Goal: Information Seeking & Learning: Learn about a topic

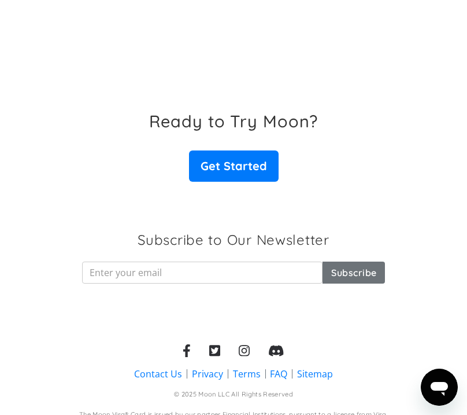
scroll to position [2816, 0]
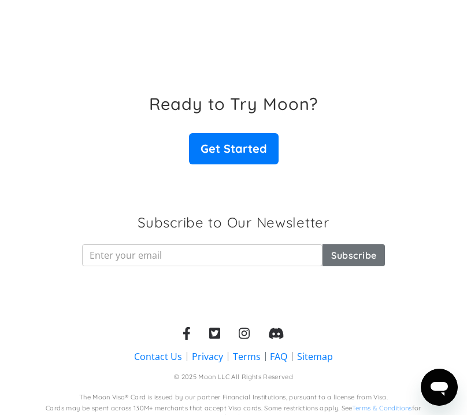
click at [275, 350] on link "FAQ" at bounding box center [278, 356] width 17 height 13
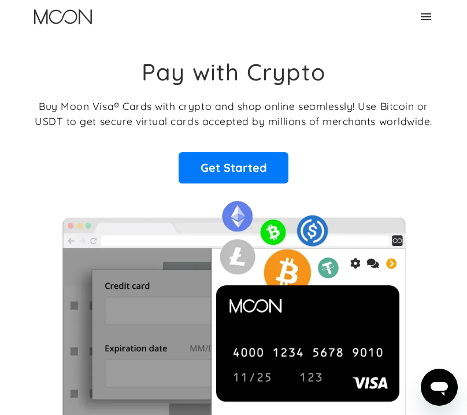
click at [431, 15] on icon at bounding box center [426, 17] width 14 height 14
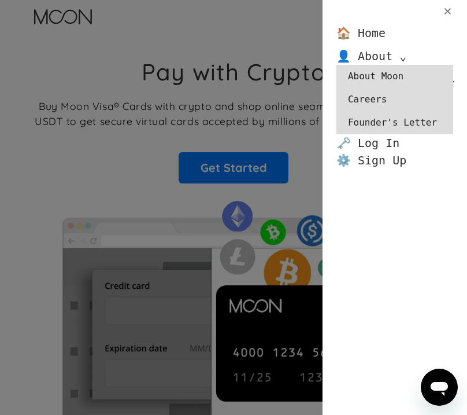
click at [372, 80] on link "About Moon" at bounding box center [395, 76] width 117 height 23
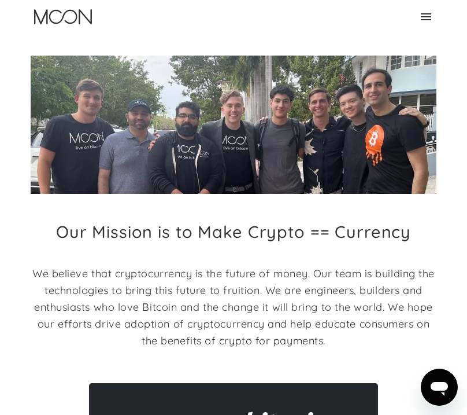
click at [426, 14] on icon at bounding box center [426, 17] width 14 height 14
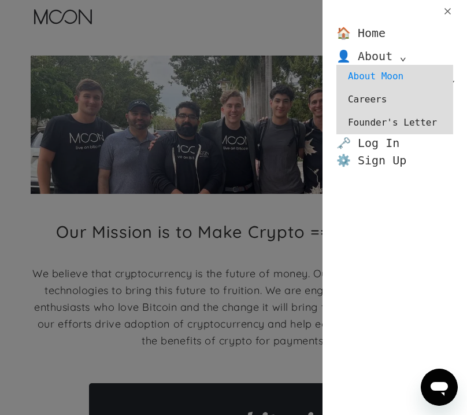
click at [382, 53] on div "👤 About ⌄" at bounding box center [372, 55] width 70 height 17
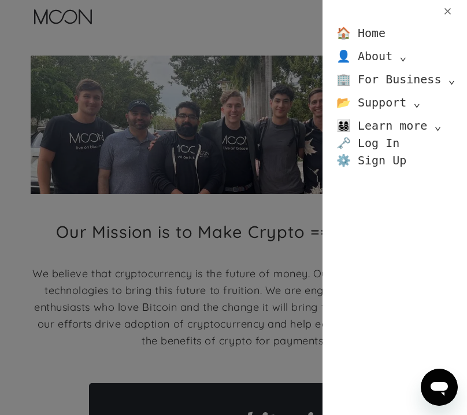
click at [382, 53] on div "👤 About ⌄" at bounding box center [372, 55] width 70 height 17
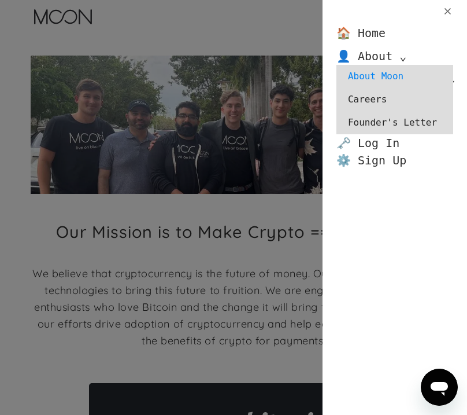
click at [390, 123] on link "Founder's Letter" at bounding box center [395, 122] width 117 height 23
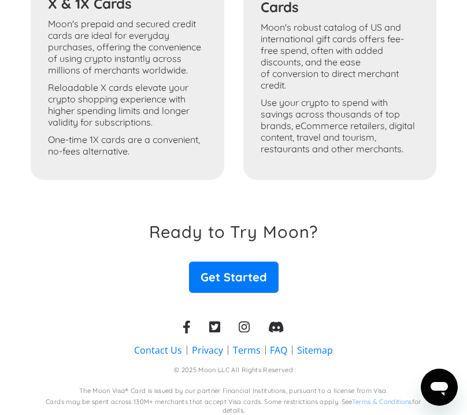
scroll to position [740, 0]
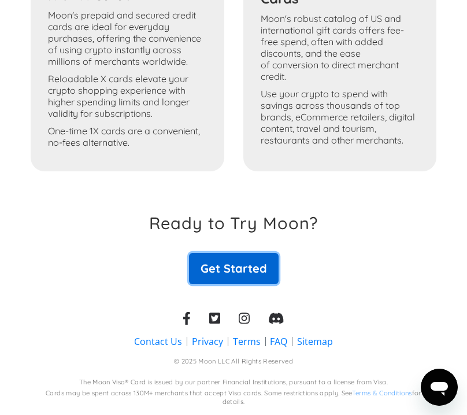
click at [227, 265] on link "Get Started" at bounding box center [234, 268] width 90 height 31
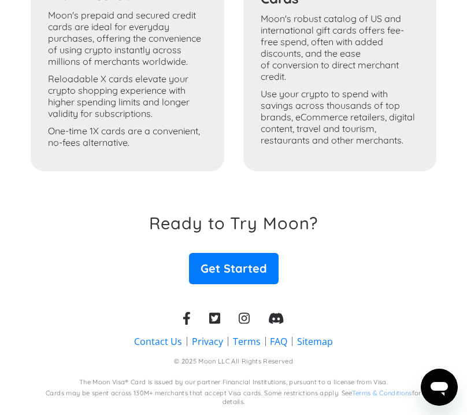
click at [214, 319] on icon at bounding box center [214, 318] width 11 height 13
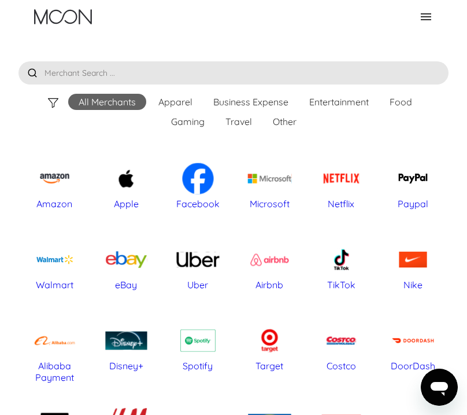
click at [65, 207] on div "Amazon" at bounding box center [54, 204] width 60 height 12
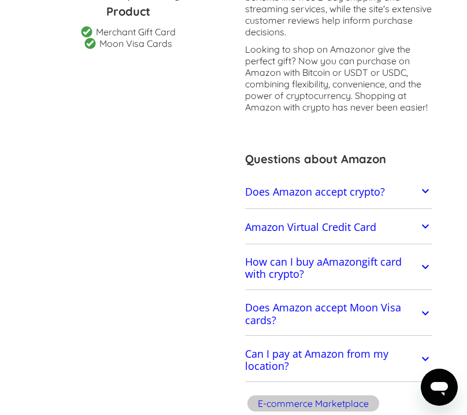
scroll to position [305, 0]
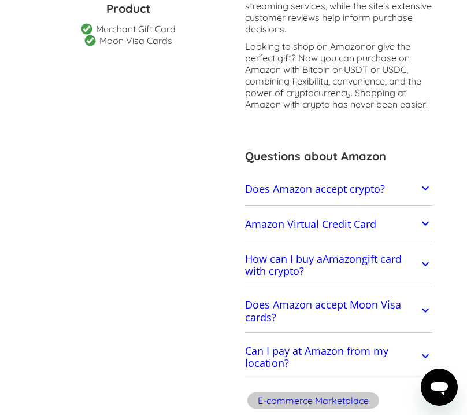
click at [423, 188] on icon at bounding box center [426, 188] width 14 height 14
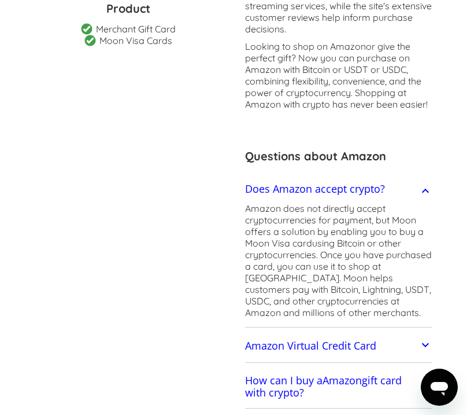
click at [423, 190] on icon at bounding box center [426, 190] width 14 height 14
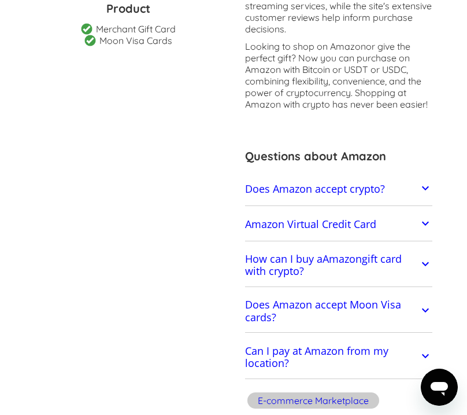
click at [419, 308] on icon at bounding box center [426, 310] width 14 height 14
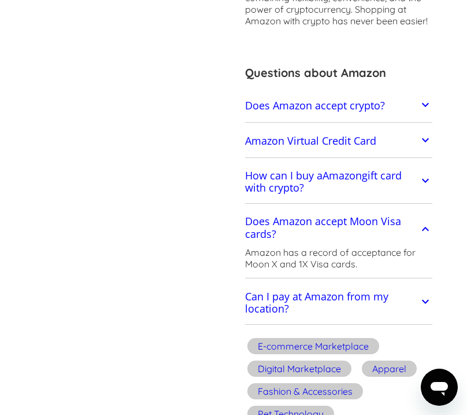
scroll to position [389, 0]
click at [423, 302] on icon at bounding box center [426, 301] width 14 height 14
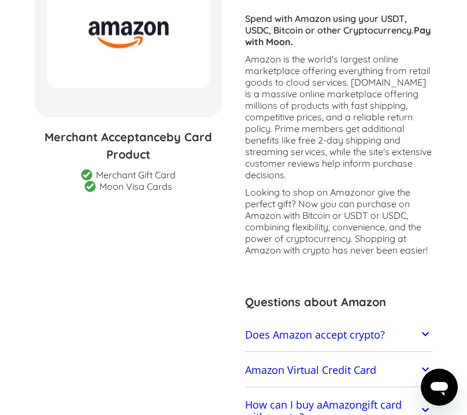
scroll to position [0, 0]
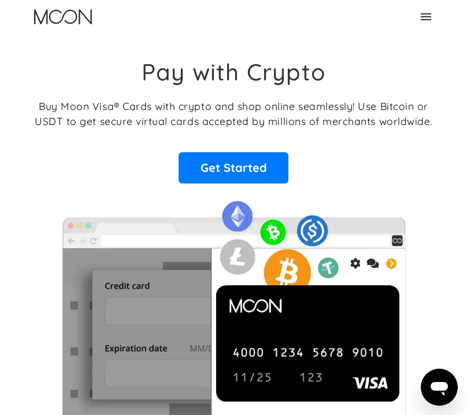
click at [433, 16] on div "Home About About Moon Careers Founder's Letter For Business Business Moon APIs …" at bounding box center [233, 17] width 416 height 34
click at [427, 16] on icon at bounding box center [426, 16] width 10 height 7
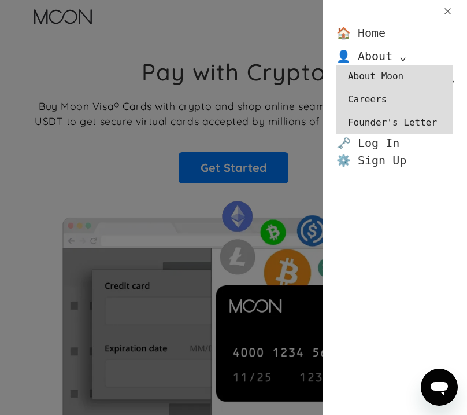
click at [383, 77] on link "About Moon" at bounding box center [395, 76] width 117 height 23
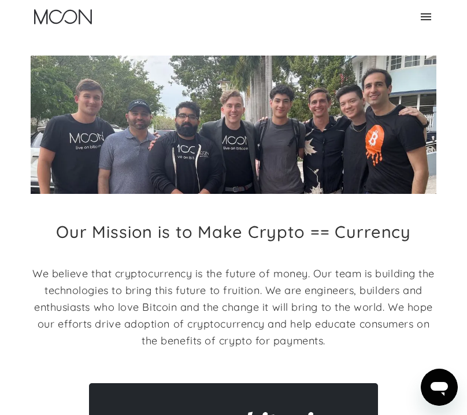
click at [428, 15] on icon at bounding box center [426, 17] width 14 height 14
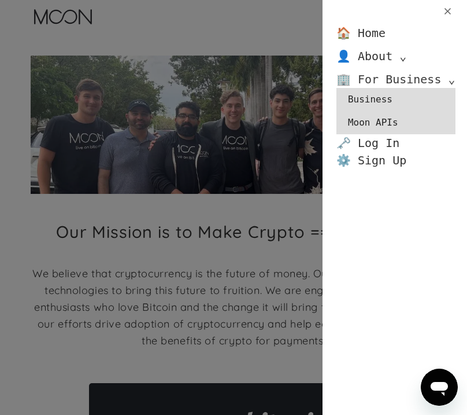
click at [442, 82] on div "🏢 For Business ⌄" at bounding box center [396, 79] width 119 height 17
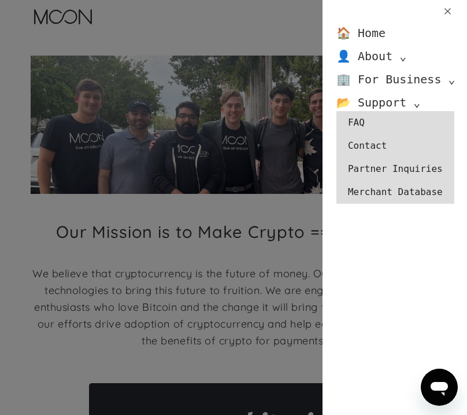
click at [402, 168] on link "Partner Inquiries" at bounding box center [396, 168] width 118 height 23
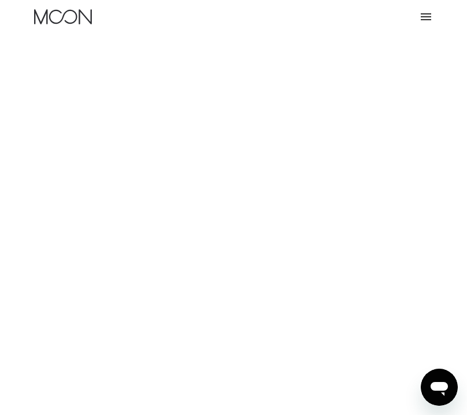
click at [424, 18] on icon at bounding box center [426, 17] width 14 height 14
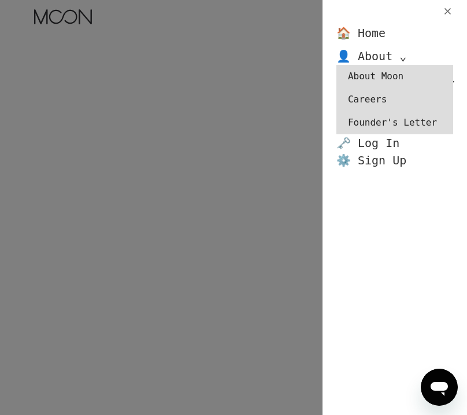
click at [394, 124] on link "Founder's Letter" at bounding box center [395, 122] width 117 height 23
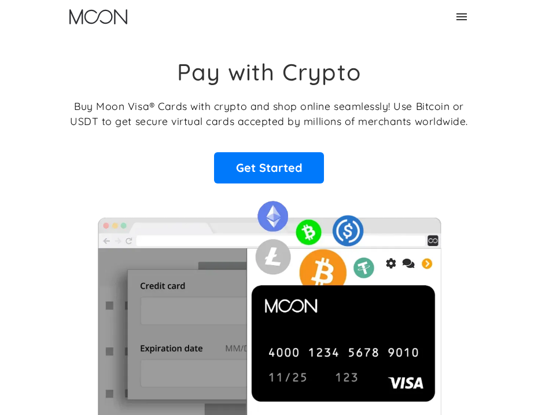
click at [452, 24] on div "Home About About Moon Careers Founder's Letter For Business Business Moon APIs …" at bounding box center [269, 17] width 416 height 34
click at [460, 19] on icon at bounding box center [461, 16] width 10 height 7
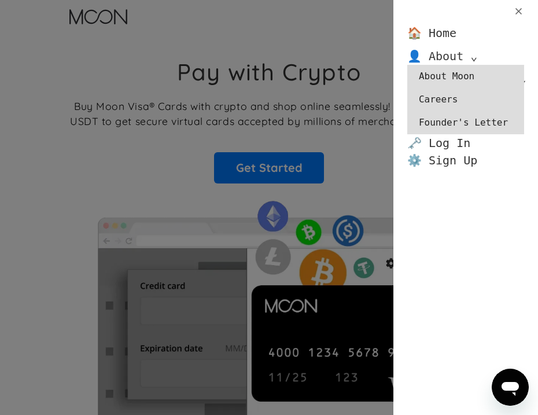
click at [461, 56] on div "👤 About ⌄" at bounding box center [442, 55] width 70 height 17
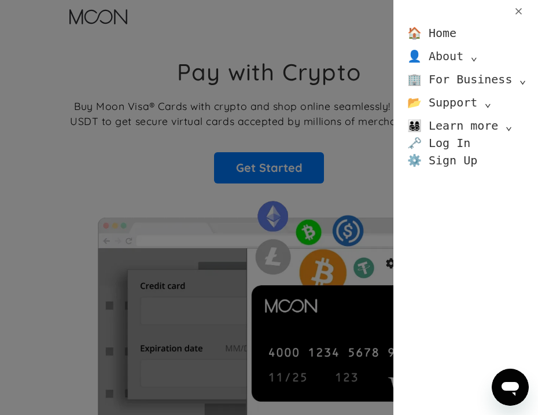
click at [461, 56] on div "👤 About ⌄" at bounding box center [442, 55] width 70 height 17
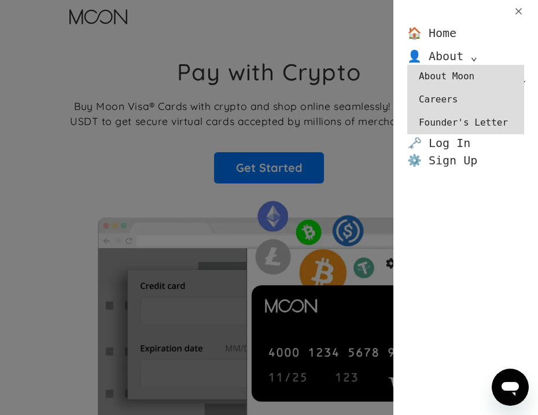
click at [464, 125] on link "Founder's Letter" at bounding box center [465, 122] width 117 height 23
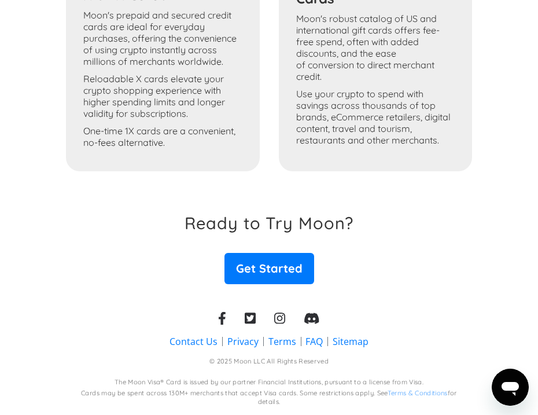
scroll to position [740, 0]
click at [314, 342] on link "FAQ" at bounding box center [313, 341] width 17 height 13
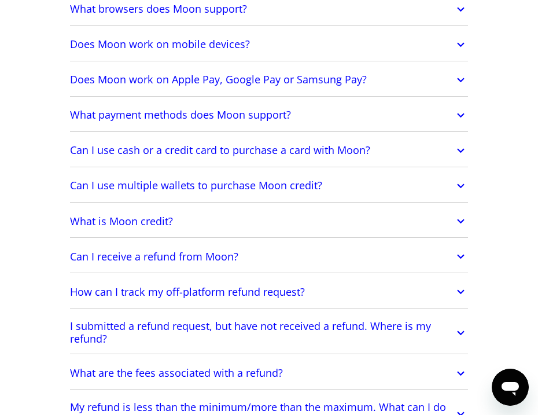
scroll to position [433, 0]
click at [455, 221] on icon at bounding box center [460, 220] width 14 height 21
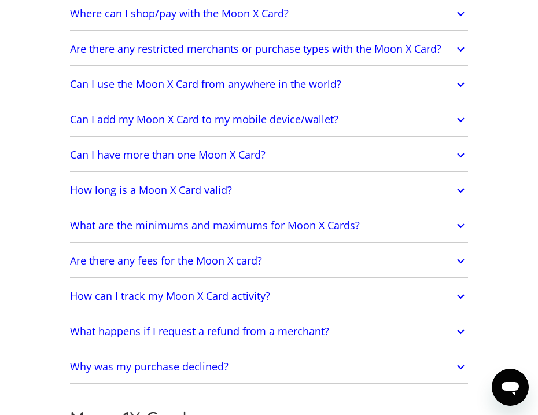
scroll to position [1143, 0]
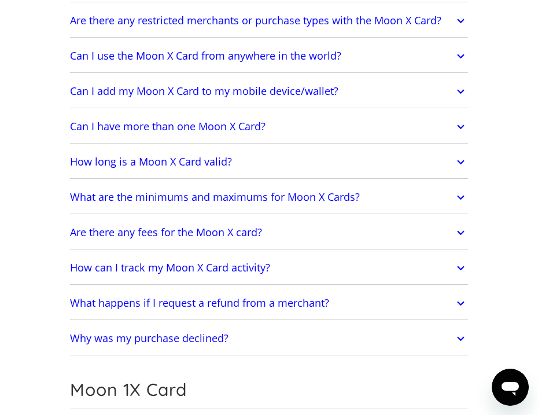
click at [458, 207] on icon at bounding box center [460, 197] width 14 height 21
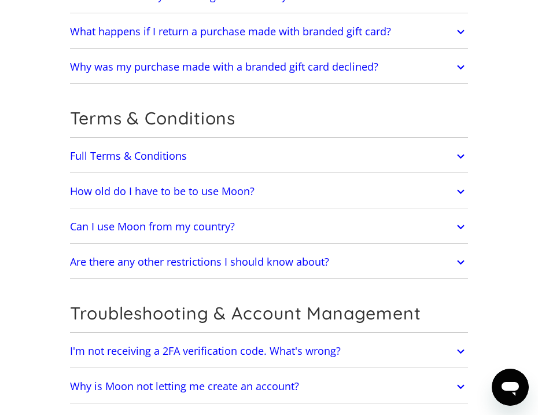
scroll to position [2441, 0]
click at [463, 220] on icon at bounding box center [460, 226] width 14 height 21
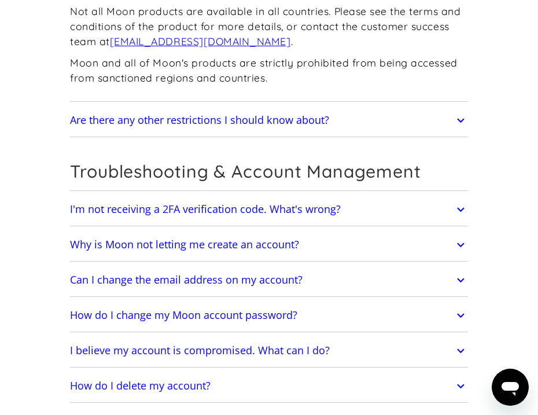
scroll to position [2685, 0]
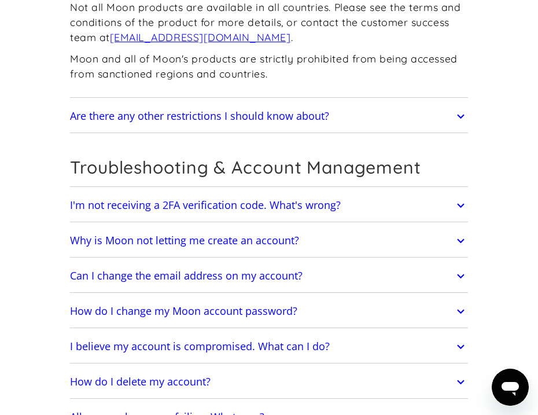
click at [459, 116] on icon at bounding box center [460, 116] width 7 height 5
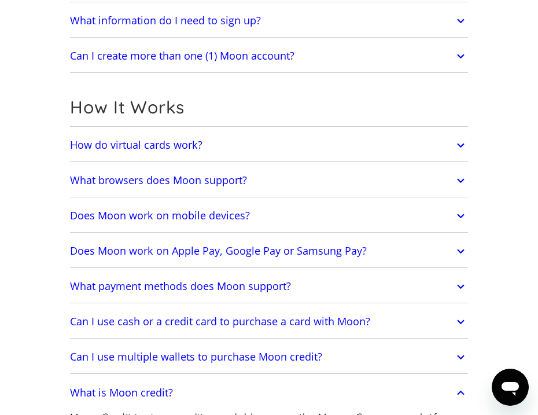
scroll to position [264, 0]
